Goal: Transaction & Acquisition: Purchase product/service

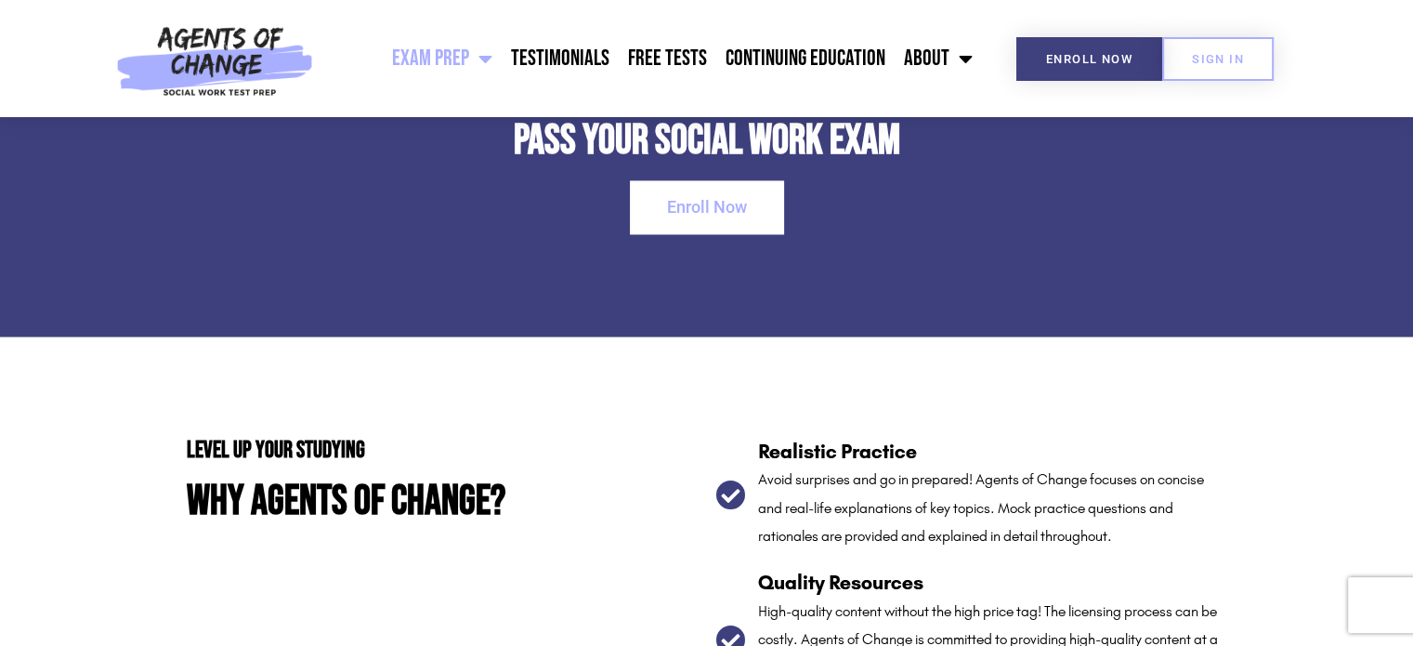
scroll to position [2694, 0]
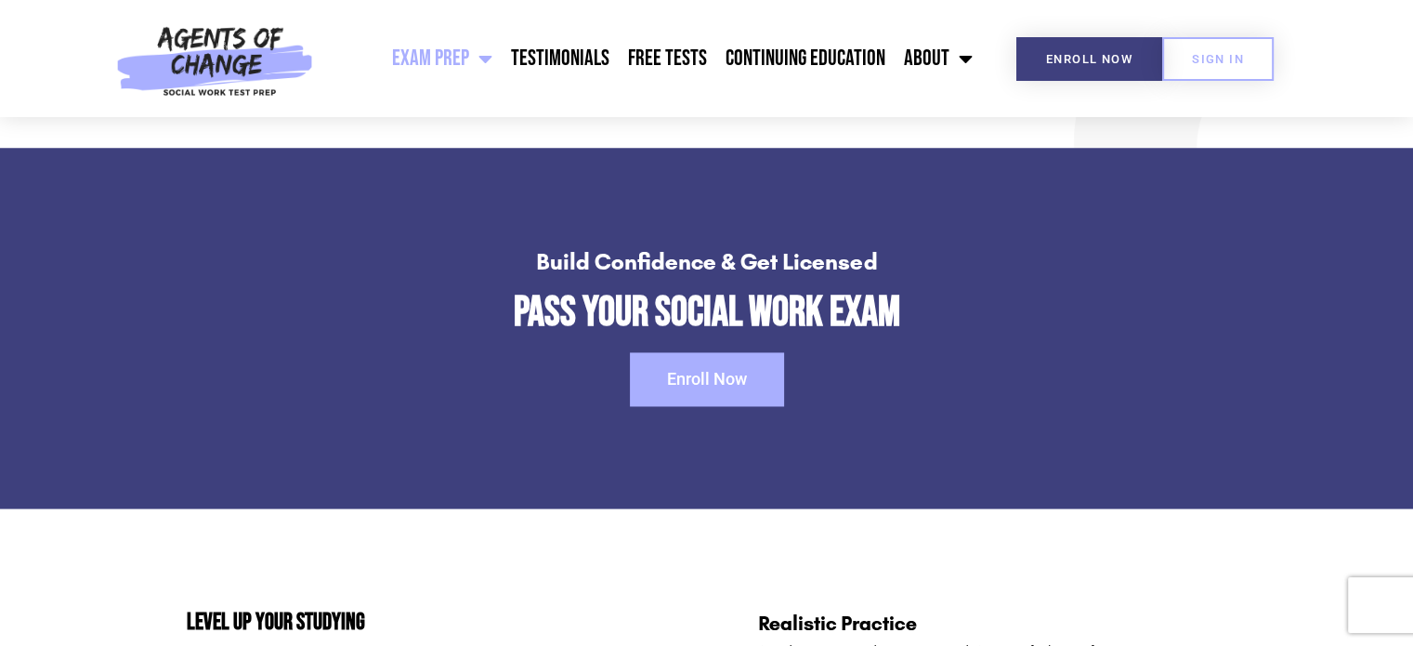
click at [698, 376] on span "Enroll Now" at bounding box center [707, 379] width 80 height 17
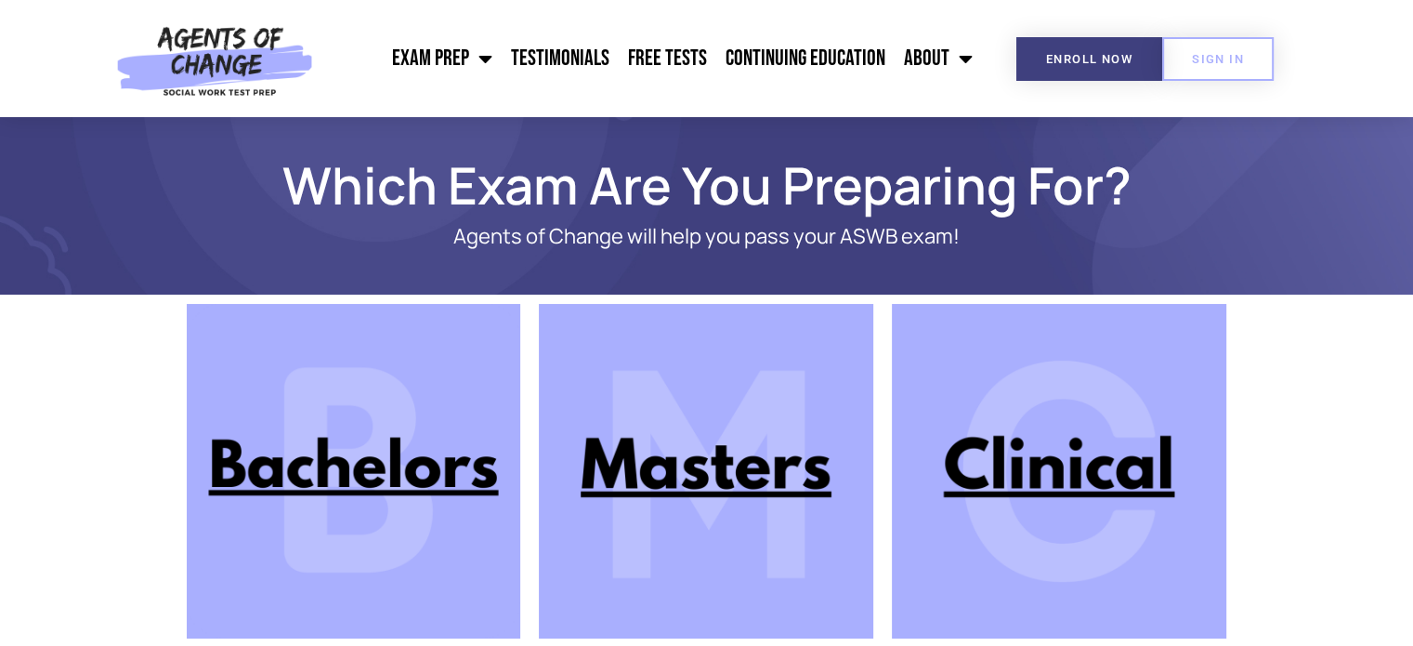
click at [1010, 467] on img at bounding box center [1059, 471] width 334 height 334
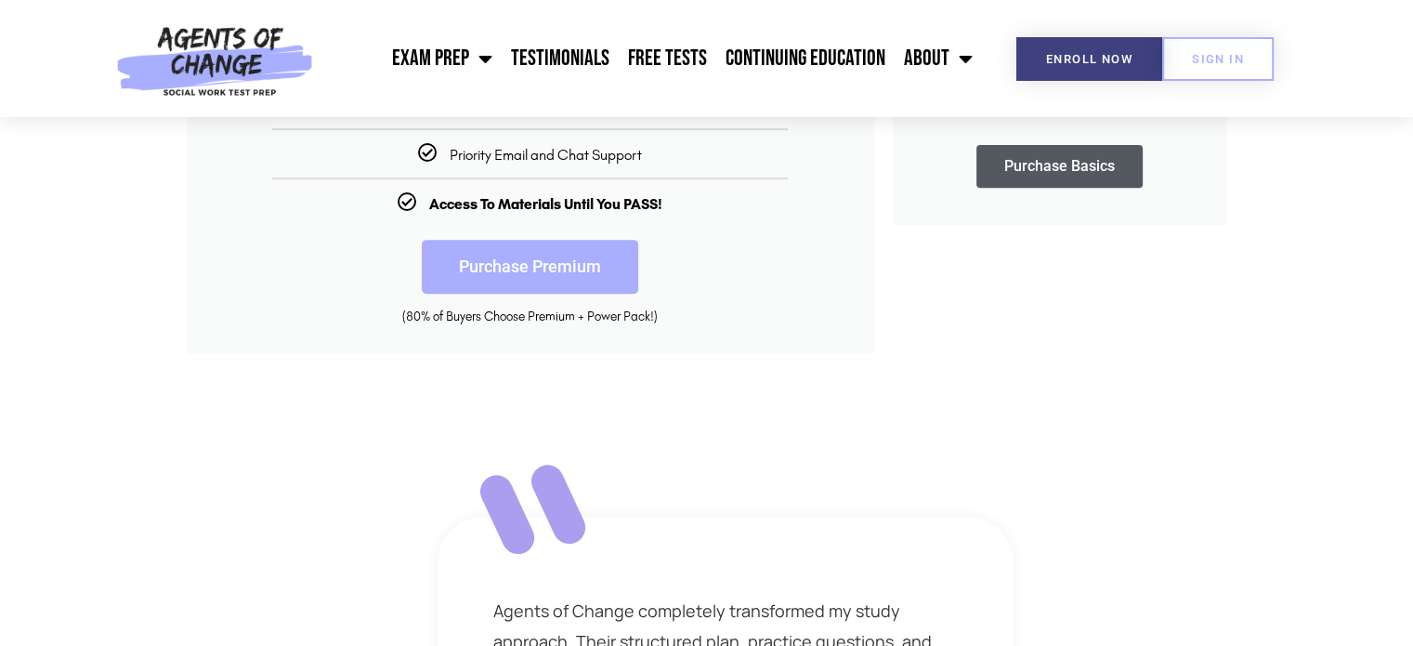
scroll to position [743, 0]
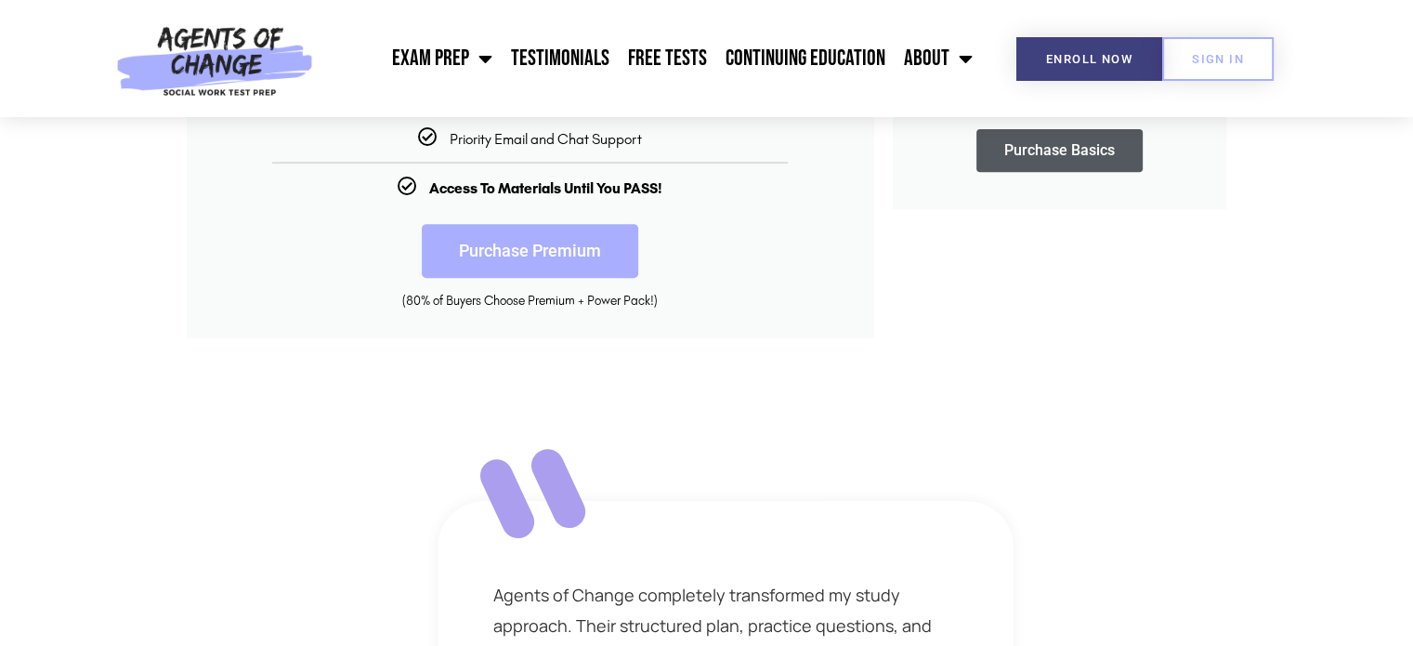
click at [535, 248] on link "Purchase Premium" at bounding box center [530, 251] width 216 height 54
